Goal: Communication & Community: Participate in discussion

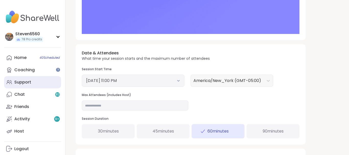
click at [27, 81] on div "Support" at bounding box center [22, 82] width 17 height 6
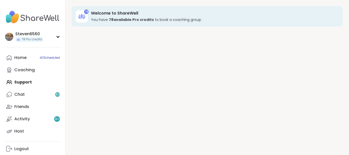
click at [27, 81] on div "Home 40 Scheduled Coaching Support Chat 82 Friends Activity 9 + Host" at bounding box center [32, 95] width 57 height 86
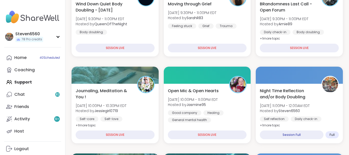
scroll to position [122, 0]
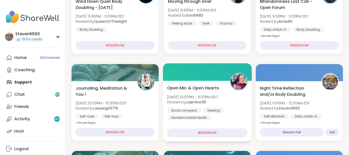
click at [212, 109] on div "Healing" at bounding box center [213, 110] width 21 height 5
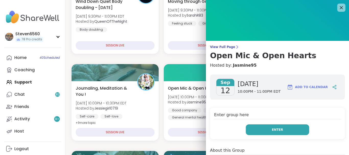
click at [254, 128] on button "Enter" at bounding box center [277, 129] width 63 height 11
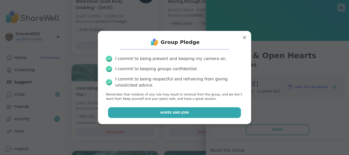
click at [195, 110] on button "Agree and Join" at bounding box center [174, 112] width 133 height 11
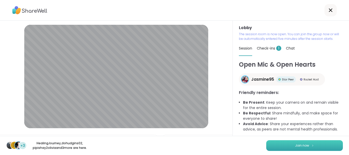
click at [288, 147] on button "Join now" at bounding box center [304, 145] width 77 height 11
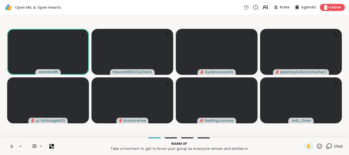
click at [337, 147] on span "Chat" at bounding box center [338, 146] width 9 height 5
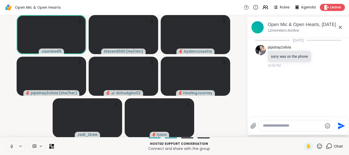
click at [349, 138] on div "Hosted support conversation Connect and share with the group ✋ Chat" at bounding box center [174, 146] width 349 height 18
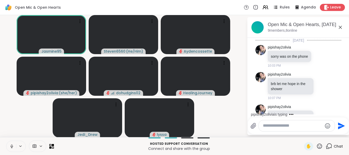
scroll to position [20, 0]
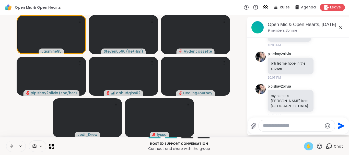
click at [307, 147] on span "✋" at bounding box center [308, 146] width 5 height 6
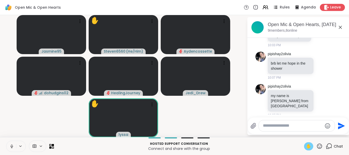
click at [293, 122] on div at bounding box center [297, 125] width 76 height 11
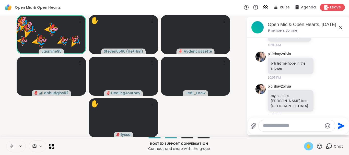
click at [319, 147] on icon at bounding box center [319, 146] width 6 height 6
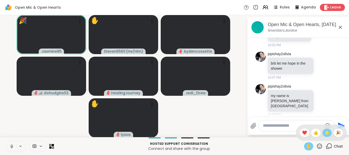
click at [325, 131] on span "🌟" at bounding box center [326, 133] width 5 height 6
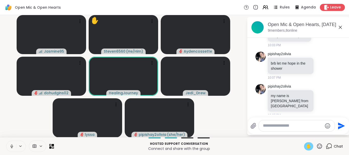
click at [306, 144] on span "✋" at bounding box center [308, 146] width 5 height 6
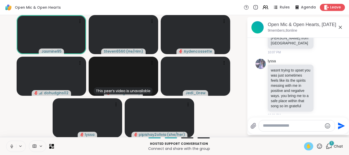
scroll to position [116, 0]
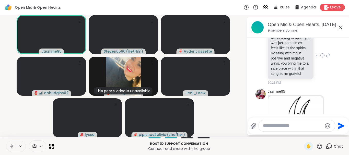
click at [311, 67] on div "wasnt trying to upset you was just sometimes feels like its the spirits messing…" at bounding box center [291, 55] width 46 height 47
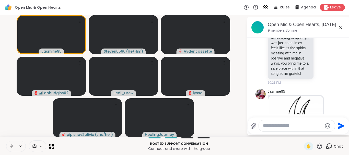
click at [10, 143] on button at bounding box center [11, 146] width 10 height 11
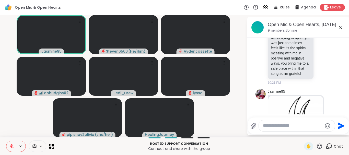
drag, startPoint x: 349, startPoint y: 33, endPoint x: 349, endPoint y: 28, distance: 5.4
click at [349, 28] on div "Open Mic & Open Hearts, Sep 12 9 members, 8 online" at bounding box center [298, 27] width 102 height 21
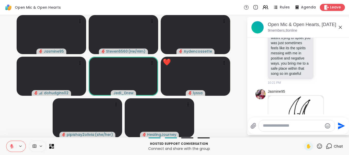
click at [320, 144] on icon at bounding box center [319, 146] width 5 height 5
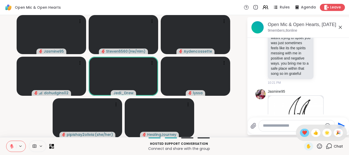
click at [304, 133] on span "❤️" at bounding box center [304, 133] width 5 height 6
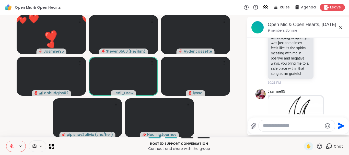
click at [319, 147] on icon at bounding box center [319, 146] width 5 height 5
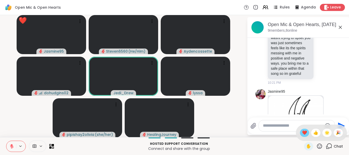
click at [304, 134] on span "❤️" at bounding box center [304, 133] width 5 height 6
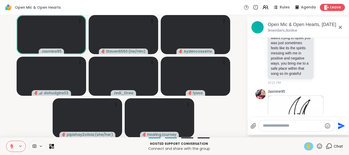
click at [312, 147] on div "✋" at bounding box center [308, 146] width 9 height 8
click at [302, 151] on div "Hosted support conversation Connect and share with the group ✋ Chat" at bounding box center [174, 146] width 349 height 18
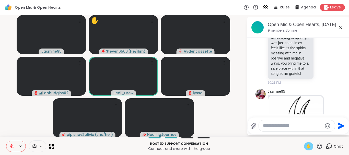
click at [297, 151] on p "Connect and share with the group" at bounding box center [179, 148] width 244 height 5
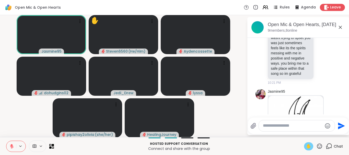
click at [13, 147] on icon at bounding box center [11, 146] width 5 height 5
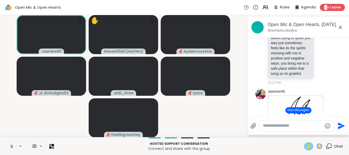
click at [307, 147] on span "✋" at bounding box center [308, 146] width 5 height 6
click at [295, 112] on button "New Messages!" at bounding box center [298, 110] width 26 height 6
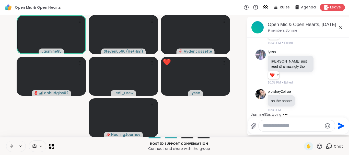
scroll to position [392, 0]
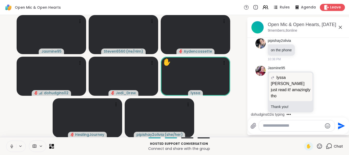
click at [13, 145] on icon at bounding box center [11, 146] width 5 height 5
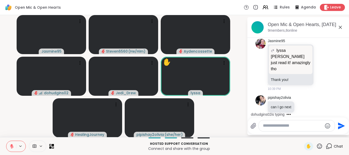
click at [320, 146] on icon at bounding box center [319, 146] width 6 height 6
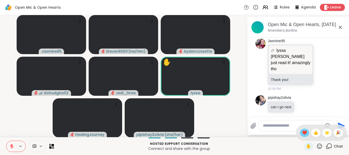
click at [304, 134] on span "❤️" at bounding box center [304, 133] width 5 height 6
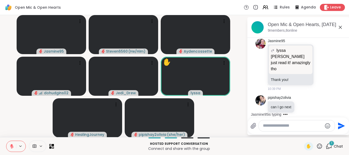
scroll to position [464, 0]
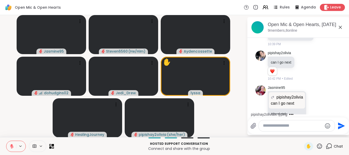
click at [318, 144] on icon at bounding box center [319, 146] width 6 height 6
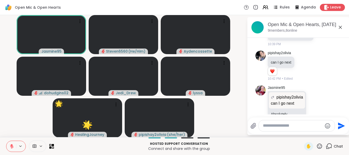
click at [13, 147] on icon at bounding box center [11, 146] width 5 height 5
click at [309, 144] on span "✋" at bounding box center [308, 146] width 5 height 6
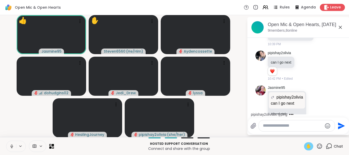
scroll to position [526, 0]
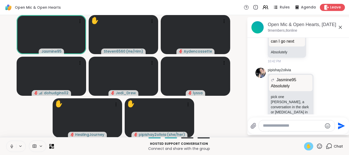
click at [318, 146] on icon at bounding box center [319, 146] width 6 height 6
click at [303, 133] on span "❤️" at bounding box center [304, 133] width 5 height 6
click at [320, 146] on icon at bounding box center [319, 146] width 6 height 6
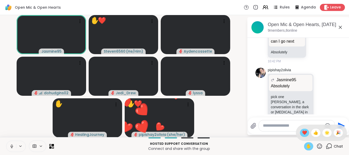
click at [303, 133] on span "❤️" at bounding box center [304, 133] width 5 height 6
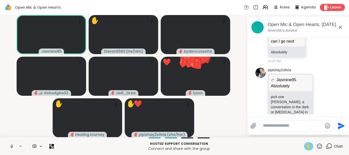
click at [319, 143] on icon at bounding box center [319, 146] width 6 height 6
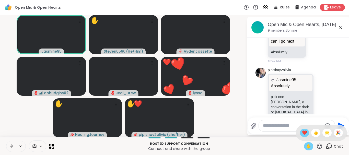
click at [304, 131] on span "❤️" at bounding box center [304, 133] width 5 height 6
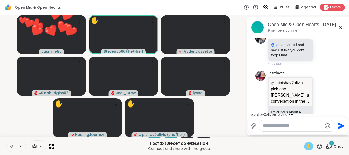
scroll to position [678, 0]
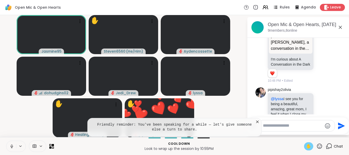
click at [258, 121] on icon at bounding box center [257, 121] width 5 height 5
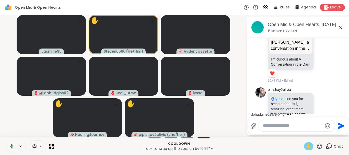
scroll to position [742, 0]
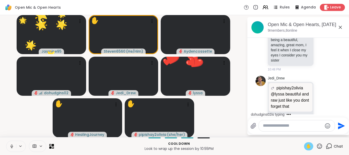
click at [14, 147] on button at bounding box center [11, 146] width 10 height 11
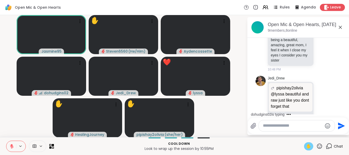
click at [307, 146] on span "✋" at bounding box center [308, 146] width 5 height 6
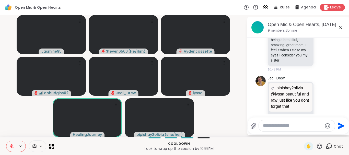
click at [319, 147] on icon at bounding box center [319, 146] width 6 height 6
click at [305, 133] on span "❤️" at bounding box center [304, 133] width 5 height 6
click at [320, 145] on icon at bounding box center [319, 146] width 6 height 6
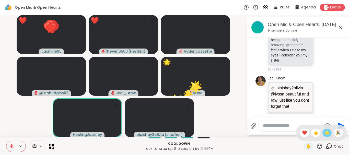
click at [327, 134] on span "🌟" at bounding box center [326, 133] width 5 height 6
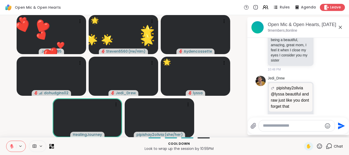
click at [321, 144] on icon at bounding box center [319, 146] width 6 height 6
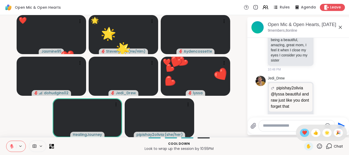
click at [305, 131] on span "❤️" at bounding box center [304, 133] width 5 height 6
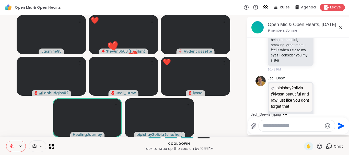
click at [318, 144] on icon at bounding box center [319, 146] width 5 height 5
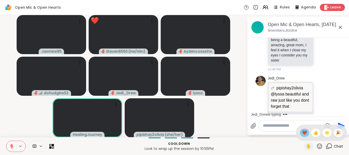
click at [302, 130] on div "❤️" at bounding box center [304, 133] width 9 height 8
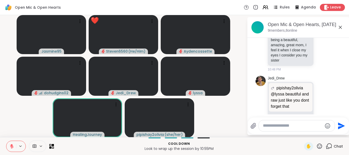
click at [320, 144] on icon at bounding box center [319, 146] width 5 height 5
click at [303, 134] on span "❤️" at bounding box center [304, 133] width 5 height 6
click at [320, 147] on icon at bounding box center [319, 146] width 6 height 6
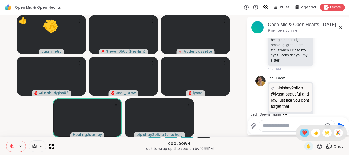
click at [304, 134] on span "❤️" at bounding box center [304, 133] width 5 height 6
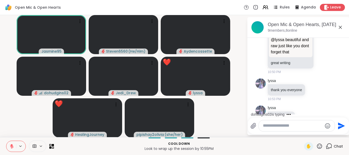
scroll to position [824, 0]
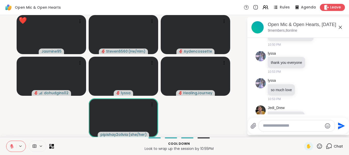
click at [321, 147] on icon at bounding box center [319, 146] width 6 height 6
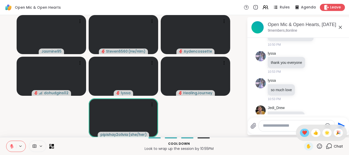
click at [307, 134] on div "❤️" at bounding box center [304, 133] width 9 height 8
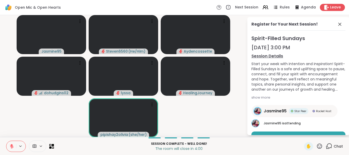
click at [318, 144] on icon at bounding box center [319, 146] width 5 height 5
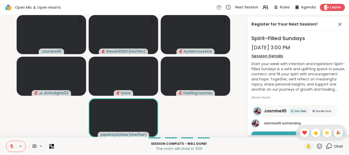
click at [318, 144] on icon at bounding box center [319, 146] width 5 height 5
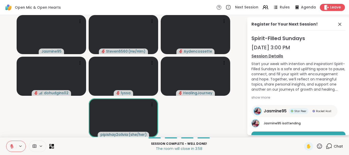
click at [319, 145] on icon at bounding box center [319, 146] width 6 height 6
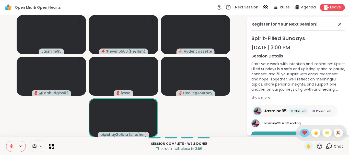
click at [304, 132] on span "❤️" at bounding box center [304, 133] width 5 height 6
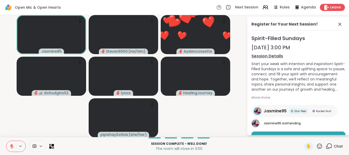
click at [320, 147] on icon at bounding box center [319, 146] width 6 height 6
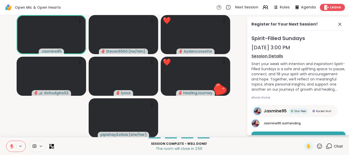
click at [11, 146] on icon at bounding box center [11, 146] width 5 height 5
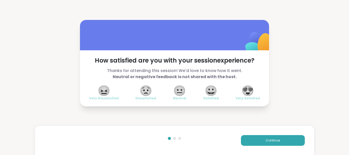
click at [122, 112] on div "How satisfied are you with your session experience? Thanks for attending this s…" at bounding box center [174, 63] width 349 height 126
click at [248, 87] on span "😍" at bounding box center [247, 90] width 13 height 9
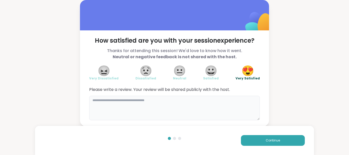
click at [122, 108] on textarea at bounding box center [174, 108] width 171 height 25
type textarea "*******"
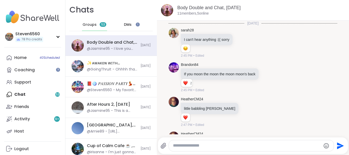
scroll to position [930, 0]
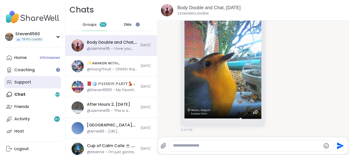
click at [29, 80] on div "Support" at bounding box center [22, 82] width 17 height 6
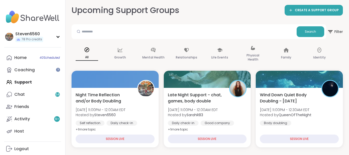
scroll to position [39, 0]
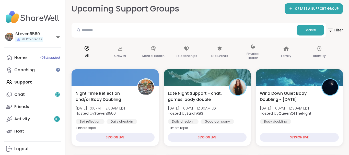
drag, startPoint x: 347, startPoint y: 151, endPoint x: 122, endPoint y: 109, distance: 228.7
click at [122, 109] on span "[DATE] 11:00PM - 12:00AM EDT" at bounding box center [101, 108] width 50 height 5
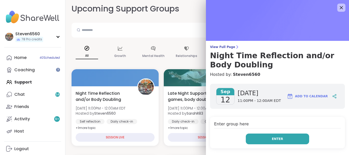
click at [277, 138] on span "Enter" at bounding box center [277, 139] width 11 height 5
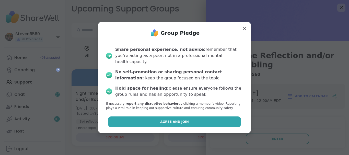
click at [184, 120] on span "Agree and Join" at bounding box center [174, 122] width 29 height 5
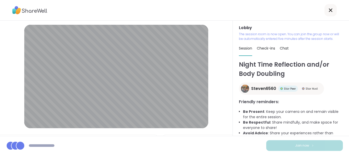
click at [296, 145] on span "Join now" at bounding box center [302, 145] width 14 height 5
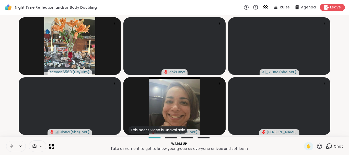
click at [296, 145] on p "Warm up" at bounding box center [179, 144] width 244 height 5
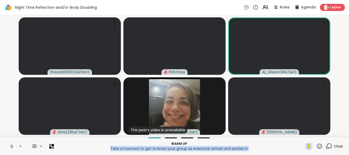
drag, startPoint x: 296, startPoint y: 145, endPoint x: 323, endPoint y: 141, distance: 27.1
click at [301, 142] on p "Warm up" at bounding box center [179, 144] width 244 height 5
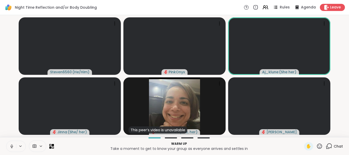
click at [336, 143] on div "Chat" at bounding box center [334, 146] width 17 height 8
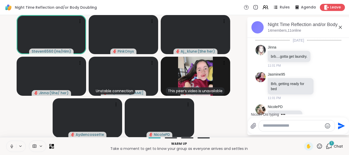
scroll to position [15, 0]
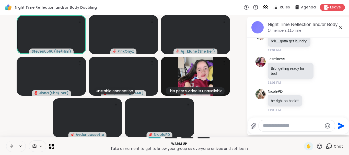
click at [289, 9] on span "Rules" at bounding box center [285, 7] width 10 height 5
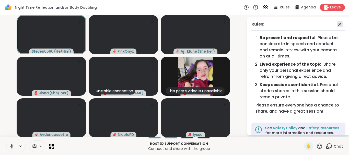
click at [339, 23] on icon at bounding box center [339, 24] width 3 height 3
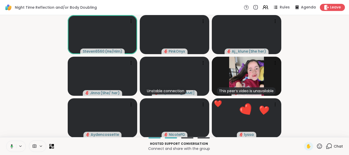
click at [306, 38] on video-player-container "Steven6560 ( He/Him ) PinkOnyx Aj_klune ( She her ) [PERSON_NAME] ( She/ her ) …" at bounding box center [174, 76] width 343 height 118
